Goal: Information Seeking & Learning: Learn about a topic

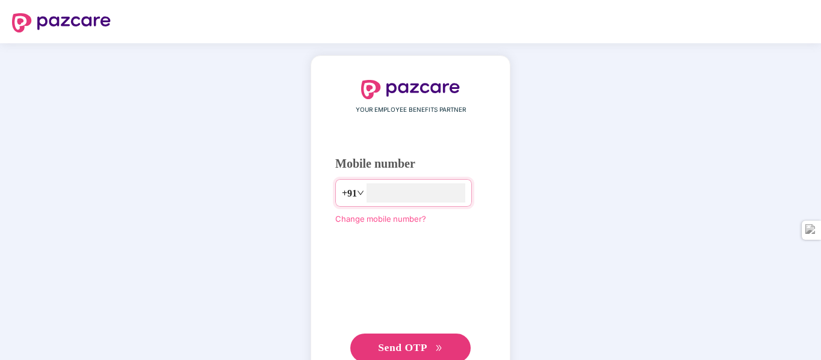
type input "**********"
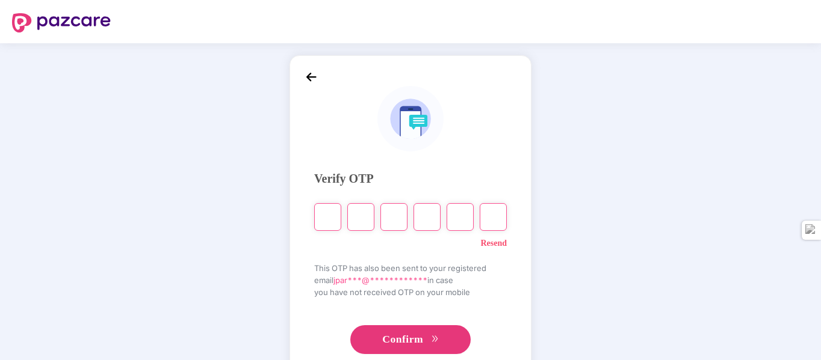
type input "*"
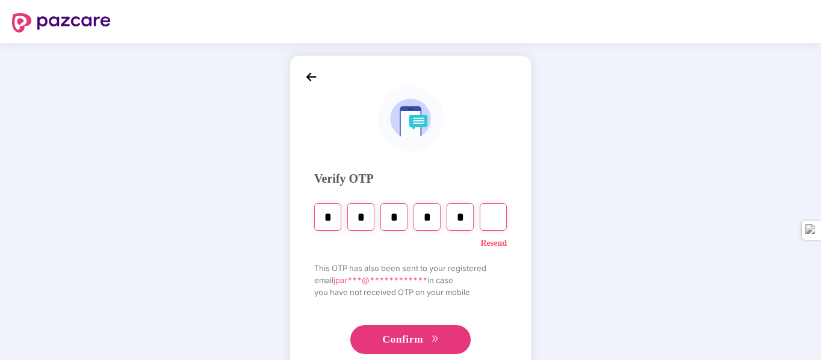
type input "*"
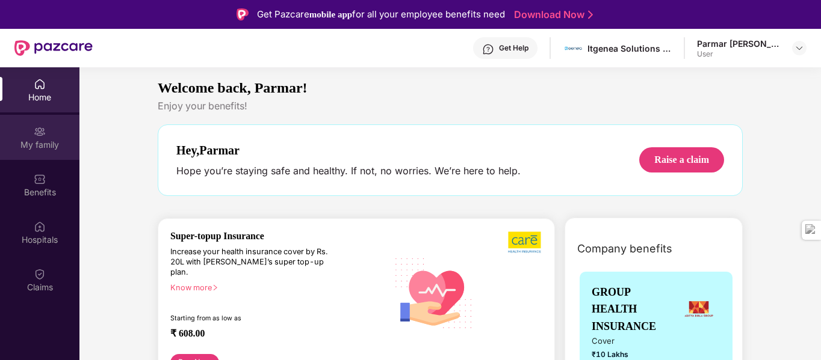
click at [42, 135] on img at bounding box center [40, 132] width 12 height 12
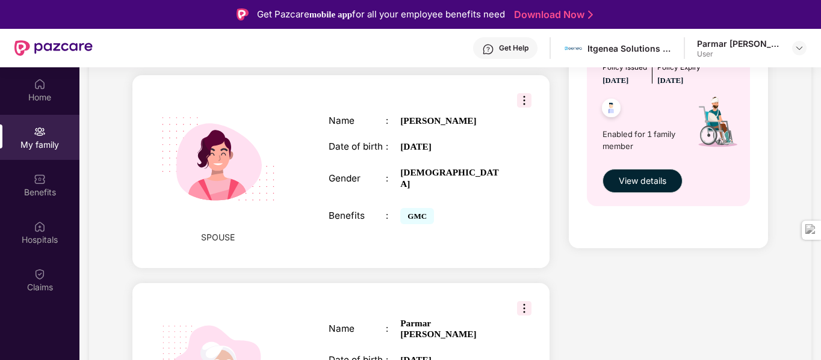
scroll to position [475, 0]
click at [522, 93] on img at bounding box center [524, 100] width 14 height 14
click at [410, 148] on div "Name : Shikhaben Parmar Date of birth : 06 Feb 2000 Gender : FEMALE Benefits : …" at bounding box center [414, 171] width 197 height 142
click at [145, 203] on div "SPOUSE Name : Shikhaben Parmar Date of birth : 06 Feb 2000 Gender : FEMALE Bene…" at bounding box center [340, 171] width 417 height 193
click at [204, 135] on img at bounding box center [218, 159] width 144 height 144
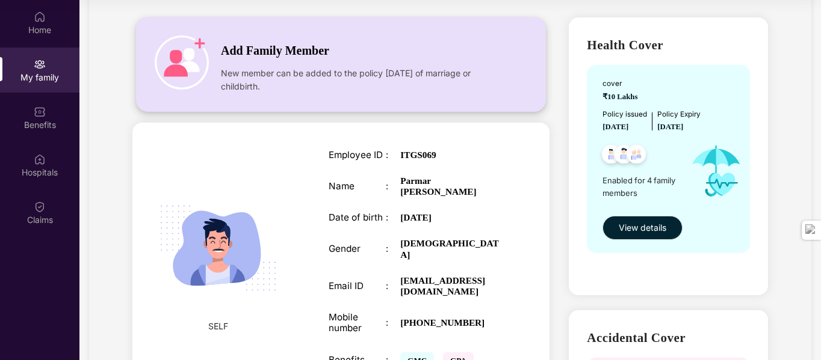
scroll to position [68, 0]
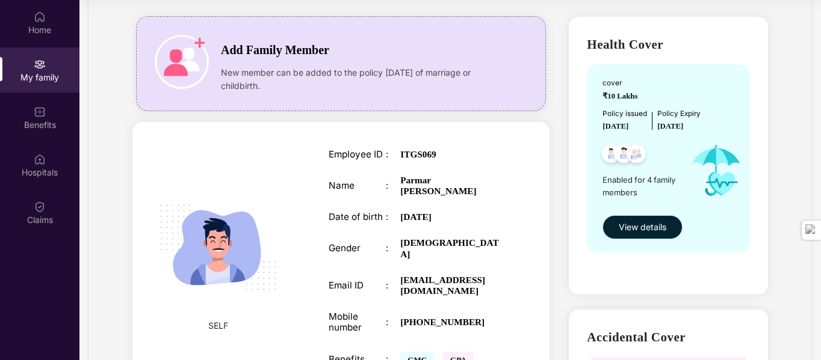
click at [623, 231] on span "View details" at bounding box center [642, 227] width 48 height 13
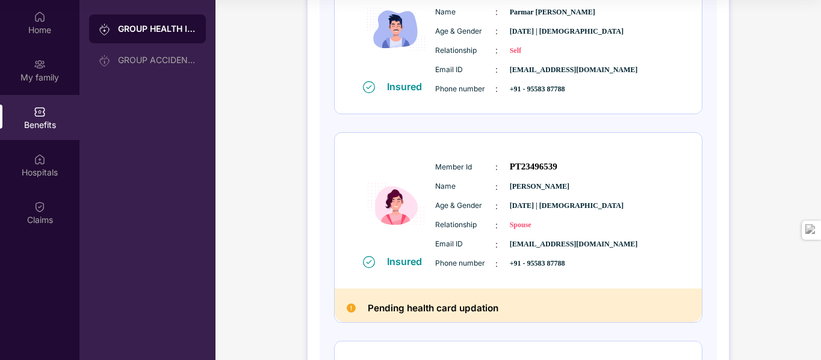
scroll to position [221, 0]
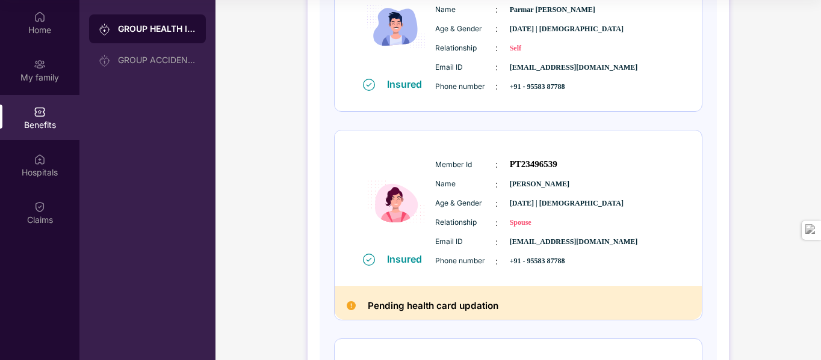
click at [517, 184] on span "Shikhaben Parmar" at bounding box center [540, 184] width 60 height 11
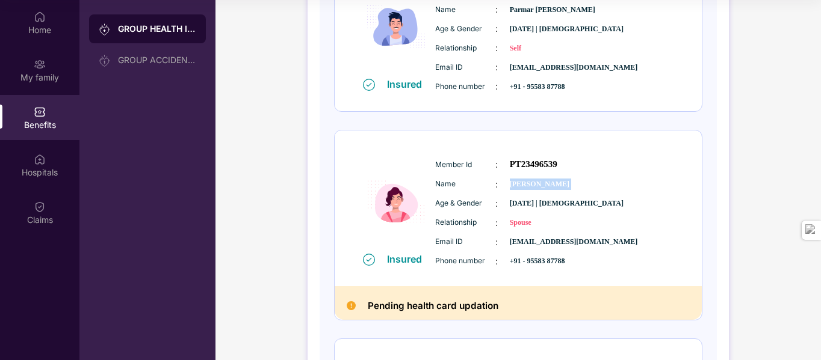
copy span "Shikhaben Parmar"
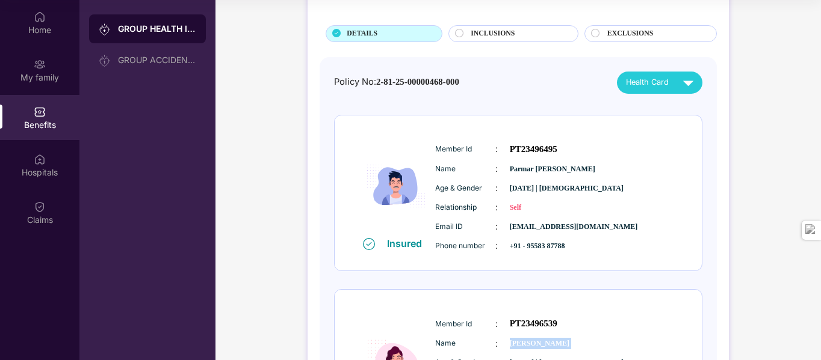
scroll to position [0, 0]
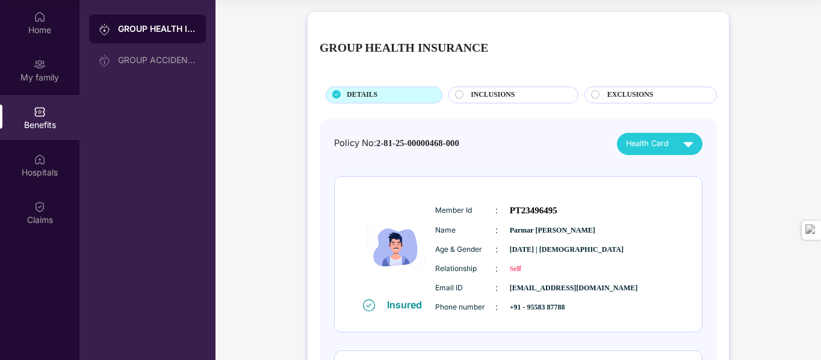
click at [660, 154] on div "Health Card" at bounding box center [662, 144] width 73 height 21
click at [543, 91] on div "INCLUSIONS" at bounding box center [517, 96] width 107 height 13
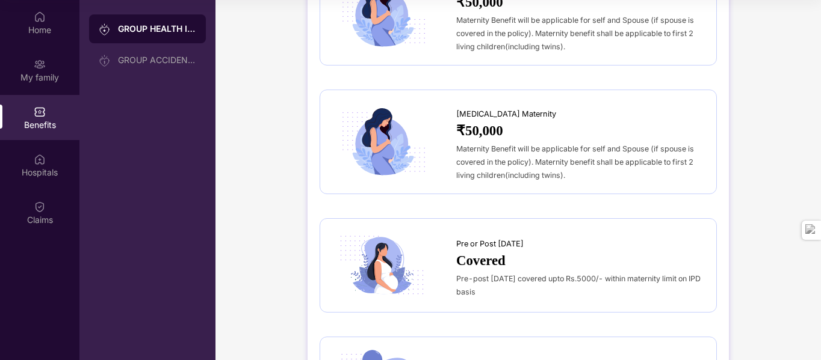
scroll to position [1218, 0]
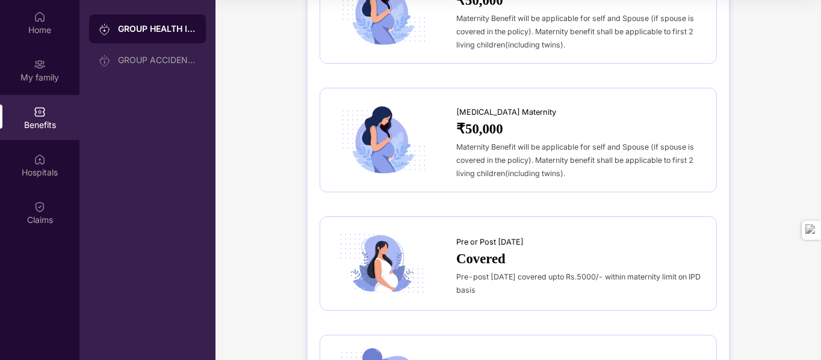
click at [486, 270] on div "Pre-post natal covered upto Rs.5000/- within maternity limit on IPD basis" at bounding box center [580, 283] width 248 height 26
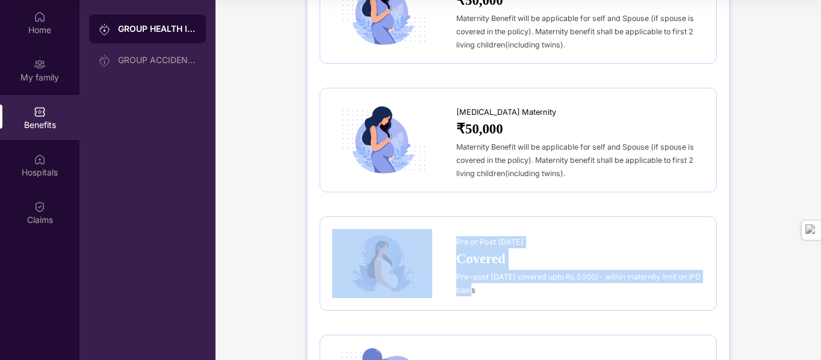
drag, startPoint x: 486, startPoint y: 266, endPoint x: 455, endPoint y: 256, distance: 32.3
click at [455, 256] on div "Pre or Post Natal Covered Pre-post natal covered upto Rs.5000/- within maternit…" at bounding box center [518, 263] width 372 height 69
copy div "Pre or Post Natal Covered Pre-post natal covered upto Rs.5000/- within maternit…"
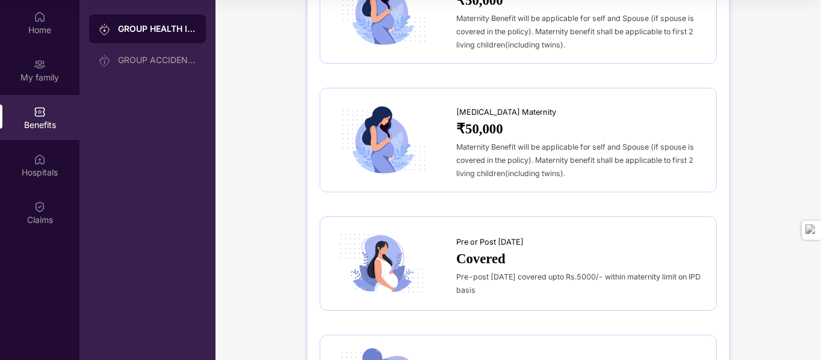
click at [413, 164] on div "Cesarean Maternity ₹50,000 Maternity Benefit will be applicable for self and Sp…" at bounding box center [517, 140] width 397 height 105
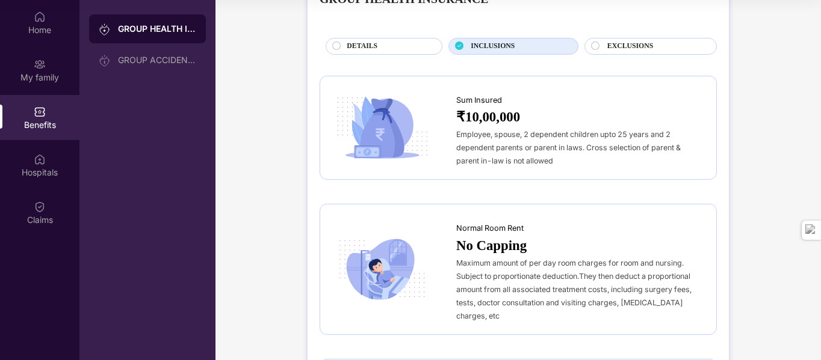
scroll to position [1, 0]
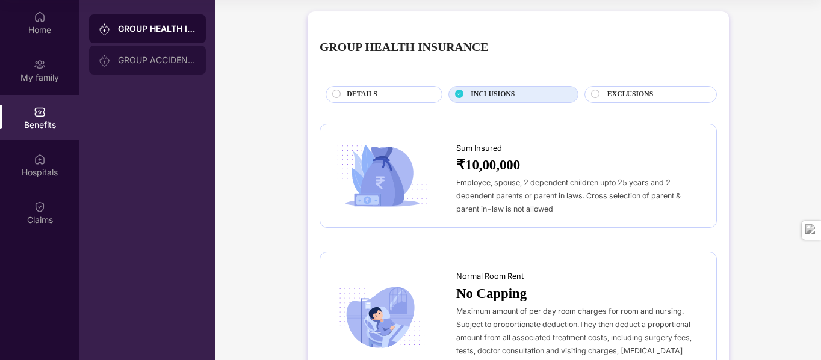
click at [126, 56] on div "GROUP ACCIDENTAL INSURANCE" at bounding box center [157, 60] width 78 height 10
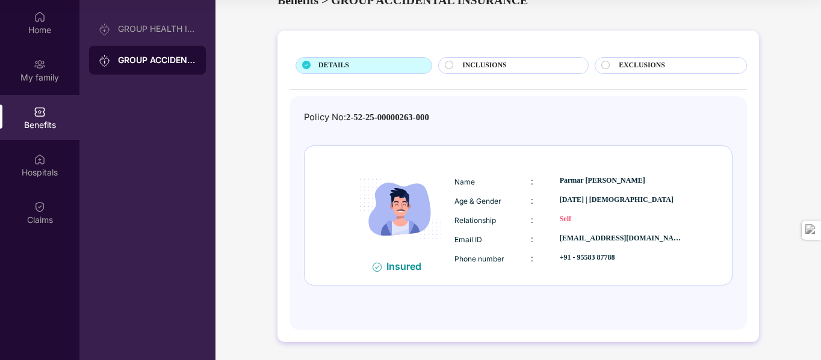
scroll to position [0, 0]
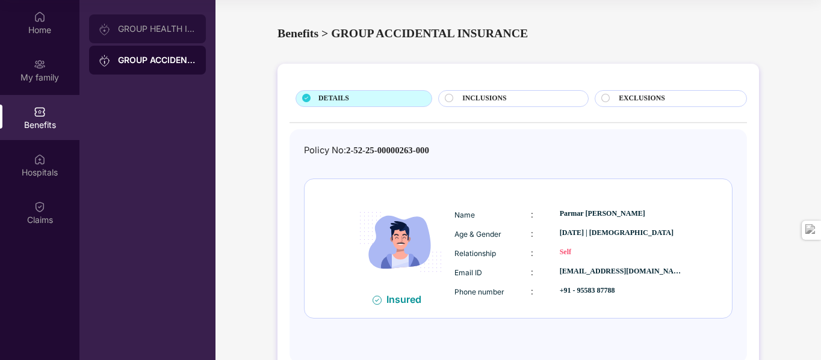
click at [151, 20] on div "GROUP HEALTH INSURANCE" at bounding box center [147, 28] width 117 height 29
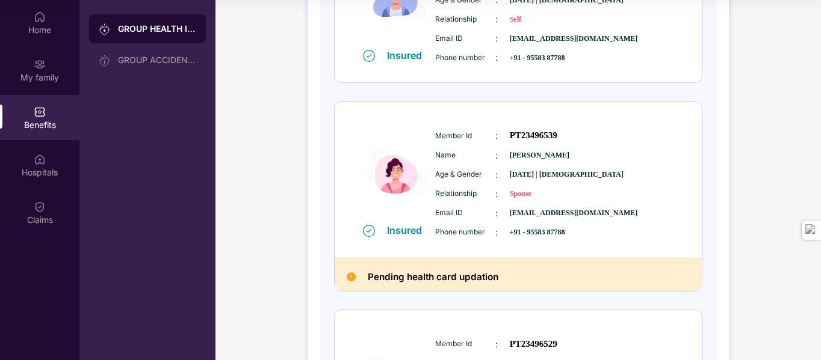
scroll to position [256, 0]
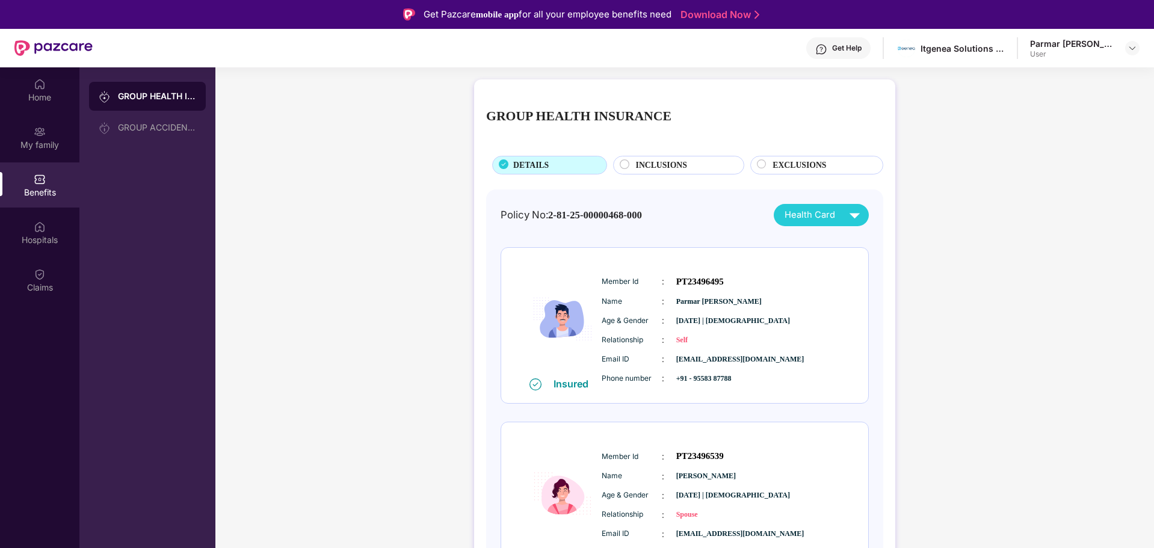
scroll to position [67, 0]
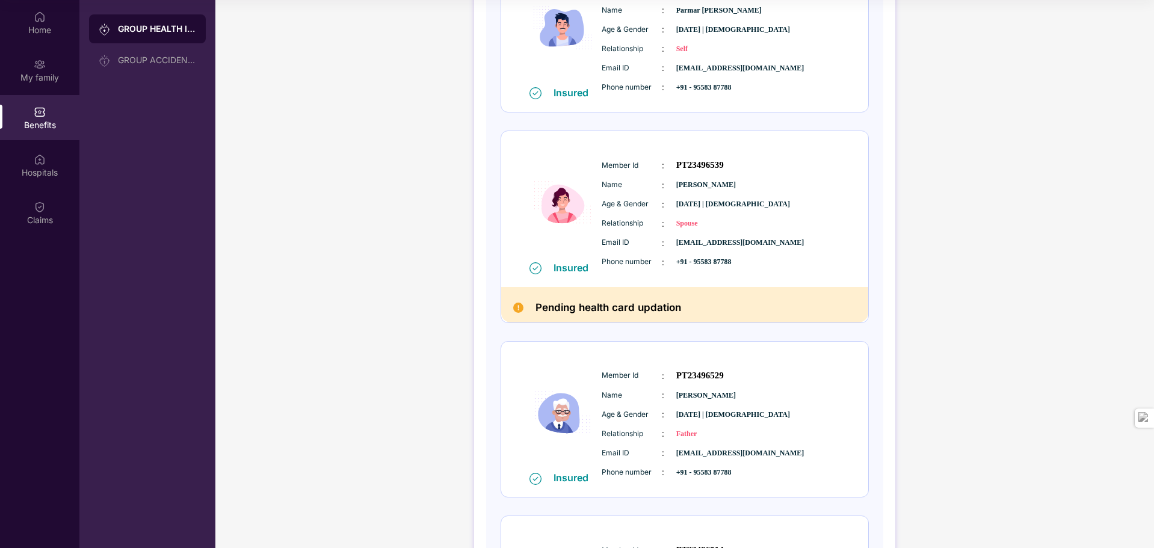
scroll to position [241, 0]
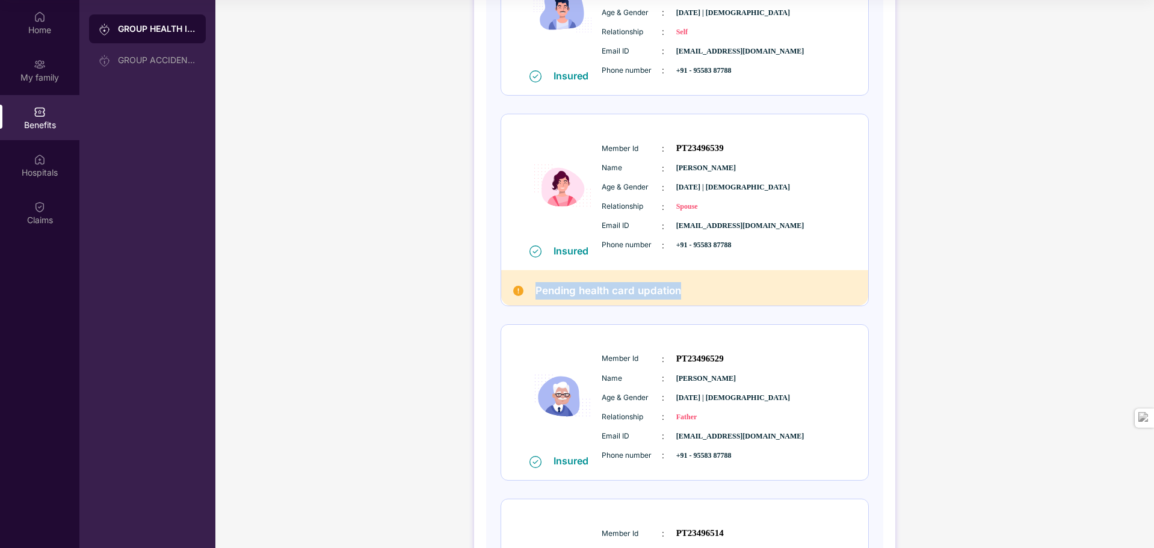
drag, startPoint x: 685, startPoint y: 295, endPoint x: 533, endPoint y: 289, distance: 152.3
click at [533, 289] on div "Pending health card updation" at bounding box center [684, 287] width 367 height 35
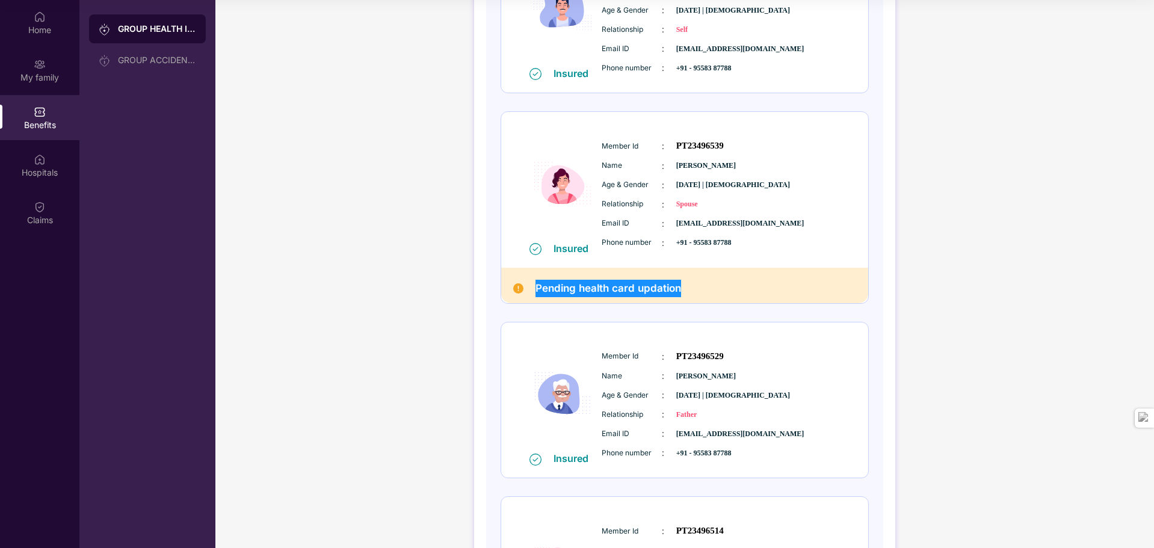
scroll to position [242, 0]
